Goal: Check status

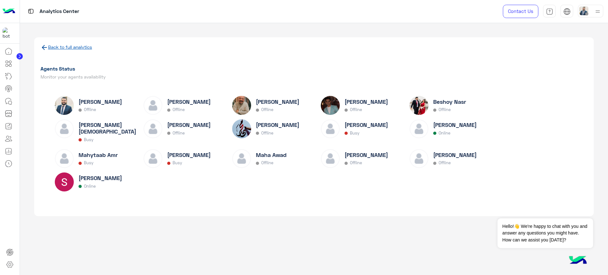
click at [61, 48] on link "Back to full analytics" at bounding box center [70, 46] width 44 height 5
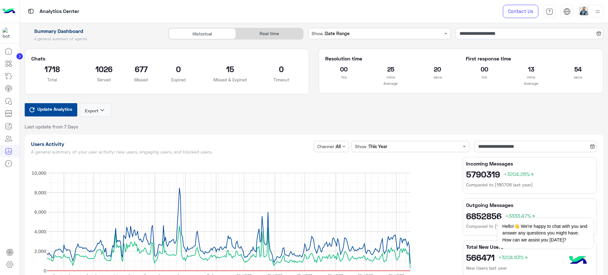
click at [273, 37] on div "Real time" at bounding box center [269, 33] width 67 height 11
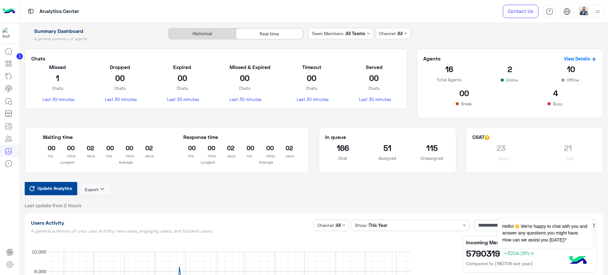
click at [55, 184] on span "Update Analytics" at bounding box center [55, 188] width 38 height 9
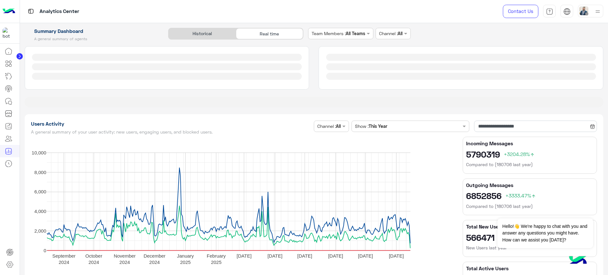
click at [54, 187] on rect "A chart." at bounding box center [228, 202] width 363 height 98
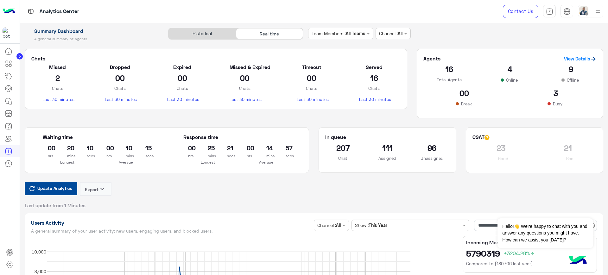
click at [50, 191] on span "Update Analytics" at bounding box center [55, 188] width 38 height 9
click at [573, 57] on link "View Details" at bounding box center [580, 59] width 33 height 6
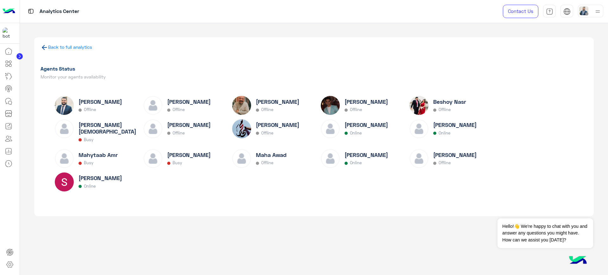
drag, startPoint x: 353, startPoint y: 133, endPoint x: 401, endPoint y: 128, distance: 48.3
click at [401, 128] on div "[PERSON_NAME] Online" at bounding box center [365, 134] width 89 height 30
drag, startPoint x: 351, startPoint y: 151, endPoint x: 371, endPoint y: 153, distance: 20.3
click at [371, 153] on h6 "[PERSON_NAME]" at bounding box center [365, 155] width 43 height 7
click at [226, 188] on div "[PERSON_NAME] Offline [PERSON_NAME] Offline [PERSON_NAME] Elmahdy Offline [PERS…" at bounding box center [314, 146] width 518 height 100
